Goal: Task Accomplishment & Management: Complete application form

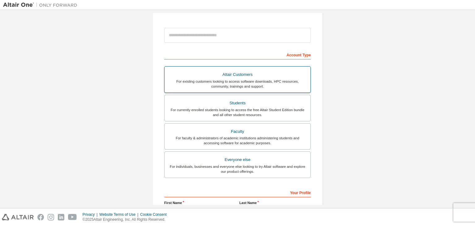
scroll to position [135, 0]
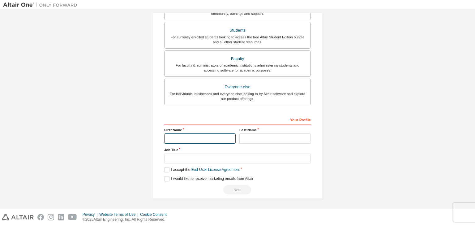
click at [181, 138] on input "text" at bounding box center [199, 138] width 71 height 10
type input "*******"
click at [246, 137] on input "text" at bounding box center [274, 138] width 71 height 10
type input "*******"
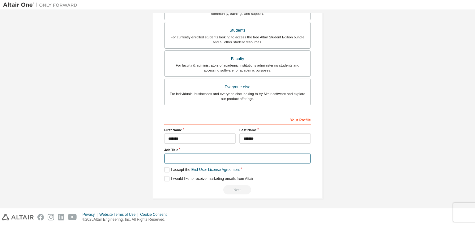
click at [194, 153] on input "text" at bounding box center [237, 158] width 147 height 10
type input "*******"
click at [165, 169] on label "I accept the End-User License Agreement" at bounding box center [201, 169] width 75 height 5
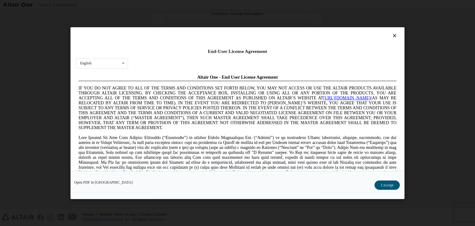
scroll to position [0, 0]
click at [386, 186] on button "I Accept" at bounding box center [387, 184] width 25 height 9
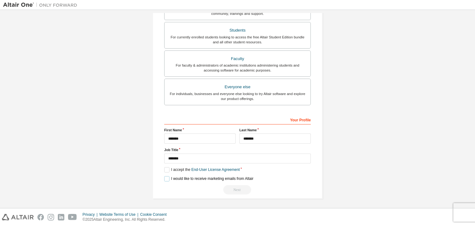
click at [166, 177] on label "I would like to receive marketing emails from Altair" at bounding box center [208, 178] width 89 height 5
click at [234, 189] on div "Next" at bounding box center [237, 189] width 147 height 9
click at [167, 176] on label "I would like to receive marketing emails from Altair" at bounding box center [208, 178] width 89 height 5
click at [164, 168] on label "I accept the End-User License Agreement" at bounding box center [201, 169] width 75 height 5
click at [165, 167] on label "I accept the End-User License Agreement" at bounding box center [201, 169] width 75 height 5
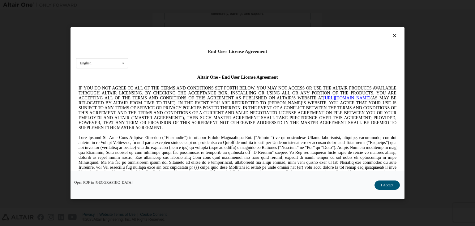
scroll to position [155, 0]
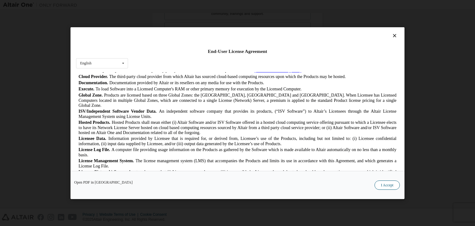
click at [379, 188] on button "I Accept" at bounding box center [387, 184] width 25 height 9
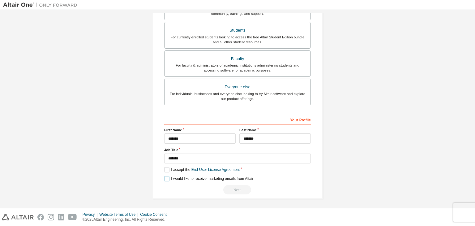
click at [168, 177] on label "I would like to receive marketing emails from Altair" at bounding box center [208, 178] width 89 height 5
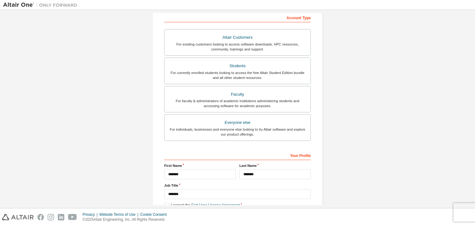
scroll to position [135, 0]
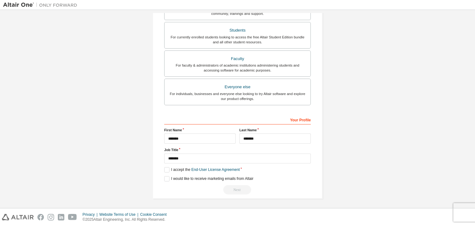
click at [235, 189] on div "Next" at bounding box center [237, 189] width 147 height 9
click at [232, 187] on div "Next" at bounding box center [237, 189] width 147 height 9
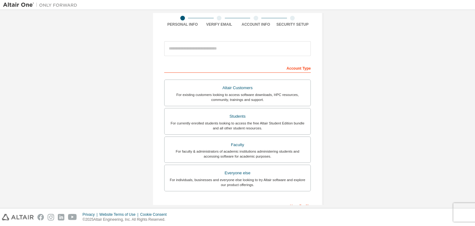
scroll to position [11, 0]
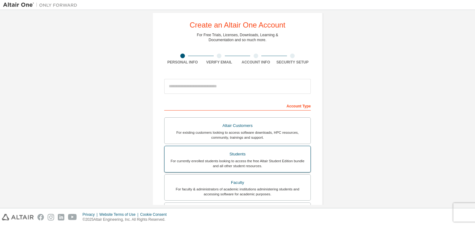
click at [235, 170] on label "Students For currently enrolled students looking to access the free Altair Stud…" at bounding box center [237, 159] width 147 height 27
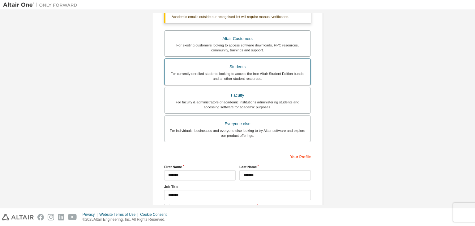
scroll to position [151, 0]
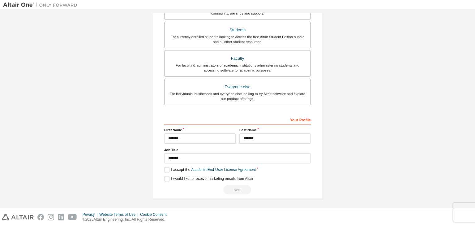
click at [166, 165] on div "**********" at bounding box center [237, 154] width 147 height 80
click at [165, 168] on label "I accept the Academic End-User License Agreement" at bounding box center [210, 169] width 92 height 5
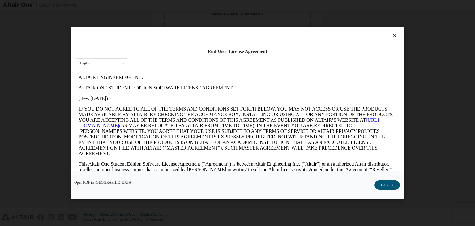
scroll to position [0, 0]
click at [394, 185] on button "I Accept" at bounding box center [387, 184] width 25 height 9
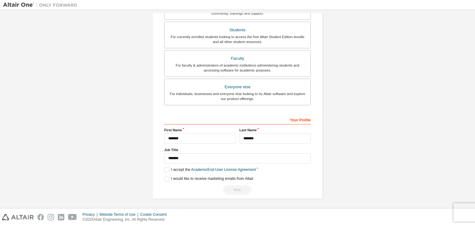
click at [230, 188] on div "Next" at bounding box center [237, 189] width 147 height 9
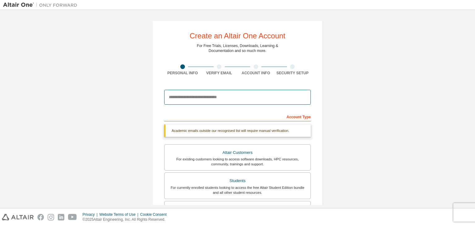
click at [207, 97] on input "email" at bounding box center [237, 97] width 147 height 15
type input "**********"
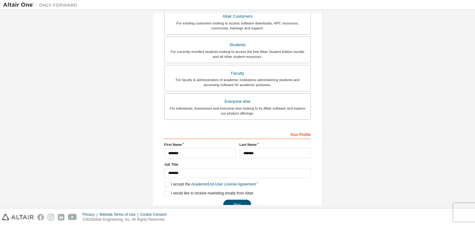
scroll to position [135, 0]
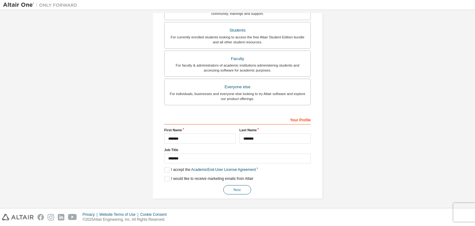
click at [228, 186] on button "Next" at bounding box center [237, 189] width 28 height 9
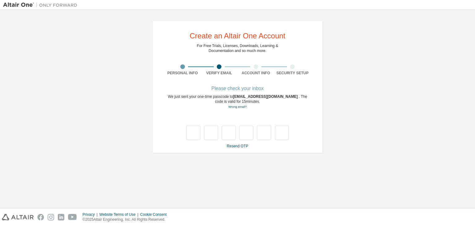
type input "*"
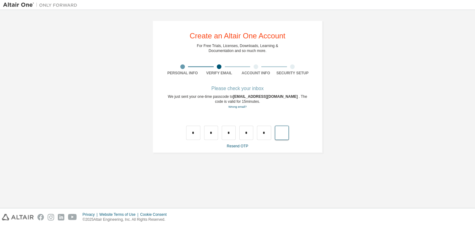
type input "*"
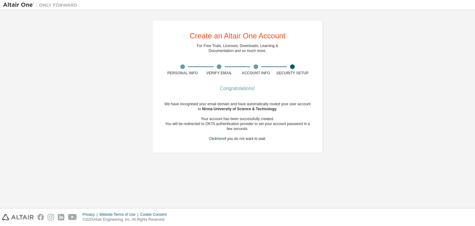
click at [233, 164] on div "Create an Altair One Account For Free Trials, Licenses, Downloads, Learning & D…" at bounding box center [237, 109] width 469 height 192
click at [237, 88] on div "Congratulations!" at bounding box center [237, 89] width 147 height 4
click at [236, 108] on span "Nirma University of Science & Technology ." at bounding box center [239, 109] width 75 height 4
click at [234, 142] on div "Congratulations! We have recognised your email domain and have automatically ro…" at bounding box center [237, 118] width 147 height 62
